Goal: Task Accomplishment & Management: Complete application form

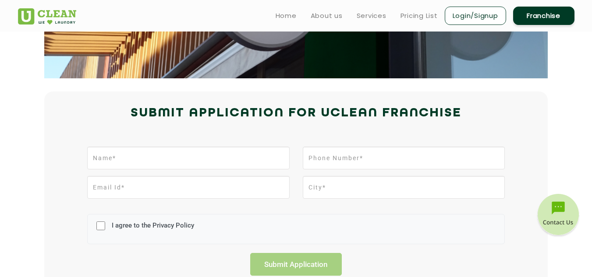
scroll to position [139, 0]
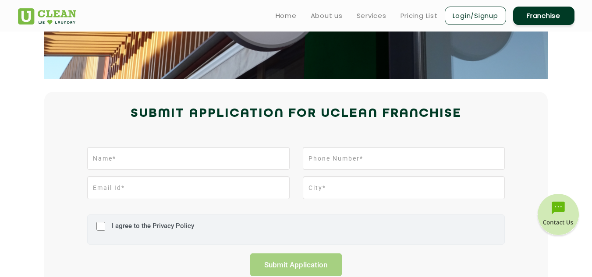
click at [169, 226] on label "I agree to the Privacy Policy" at bounding box center [152, 230] width 85 height 16
click at [105, 226] on input "I agree to the Privacy Policy" at bounding box center [100, 226] width 9 height 23
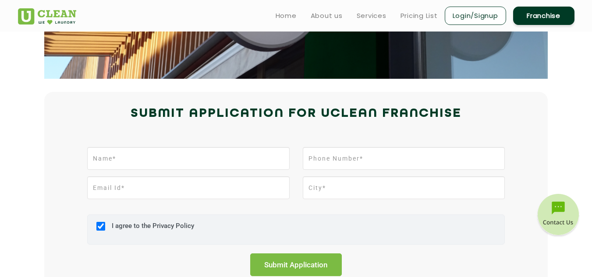
click at [168, 231] on label "I agree to the Privacy Policy" at bounding box center [152, 230] width 85 height 16
click at [105, 231] on input "I agree to the Privacy Policy" at bounding box center [100, 226] width 9 height 23
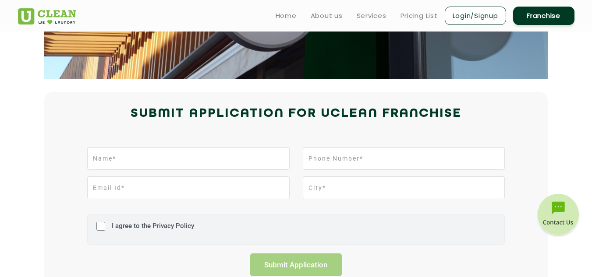
click at [166, 228] on label "I agree to the Privacy Policy" at bounding box center [152, 230] width 85 height 16
click at [105, 228] on input "I agree to the Privacy Policy" at bounding box center [100, 226] width 9 height 23
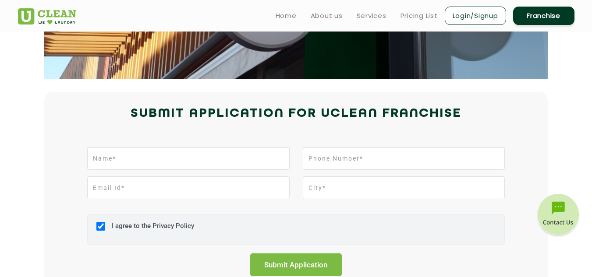
click at [166, 228] on label "I agree to the Privacy Policy" at bounding box center [152, 230] width 85 height 16
click at [105, 228] on input "I agree to the Privacy Policy" at bounding box center [100, 226] width 9 height 23
checkbox input "false"
